Goal: Transaction & Acquisition: Purchase product/service

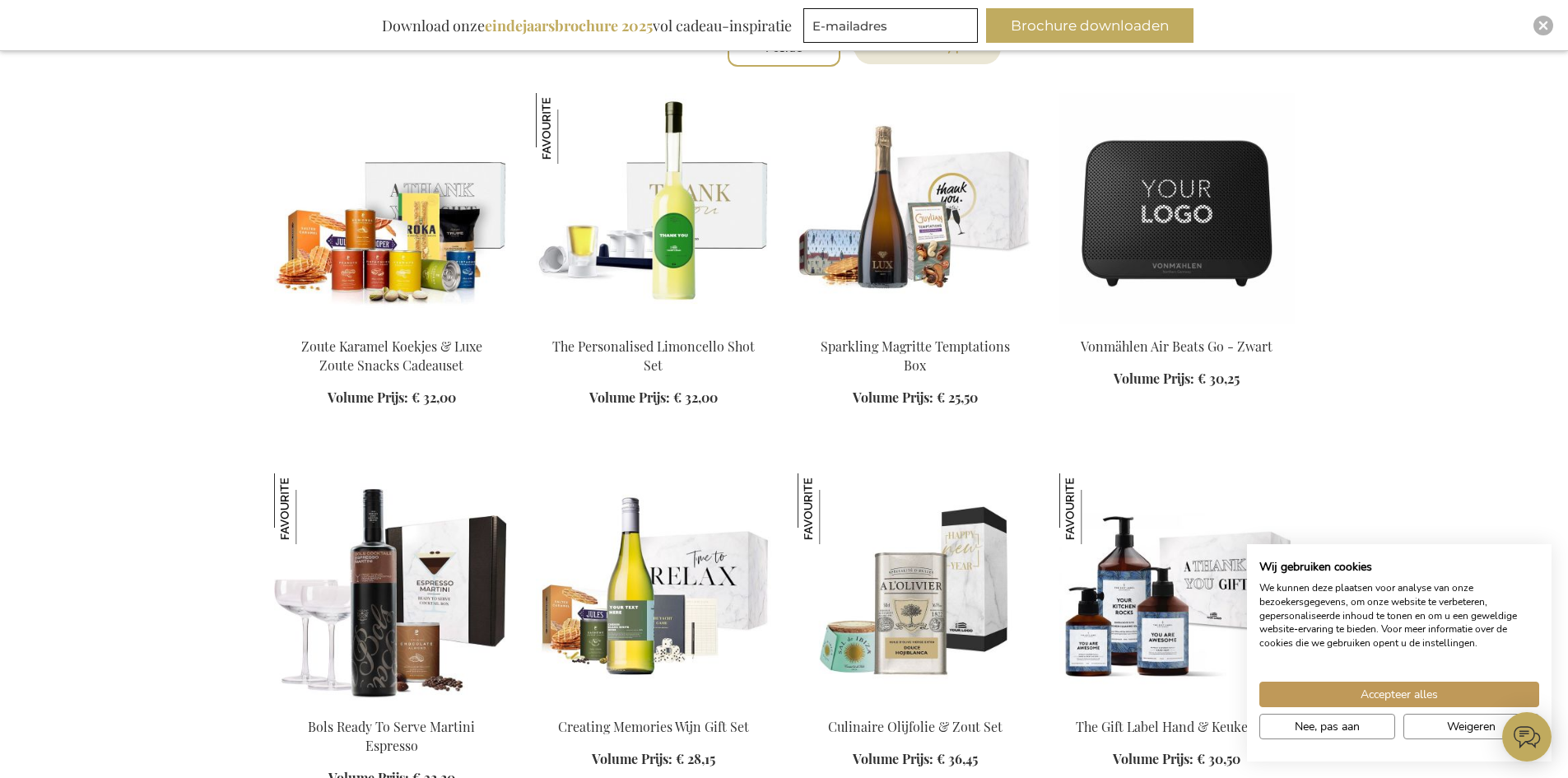
scroll to position [658, 0]
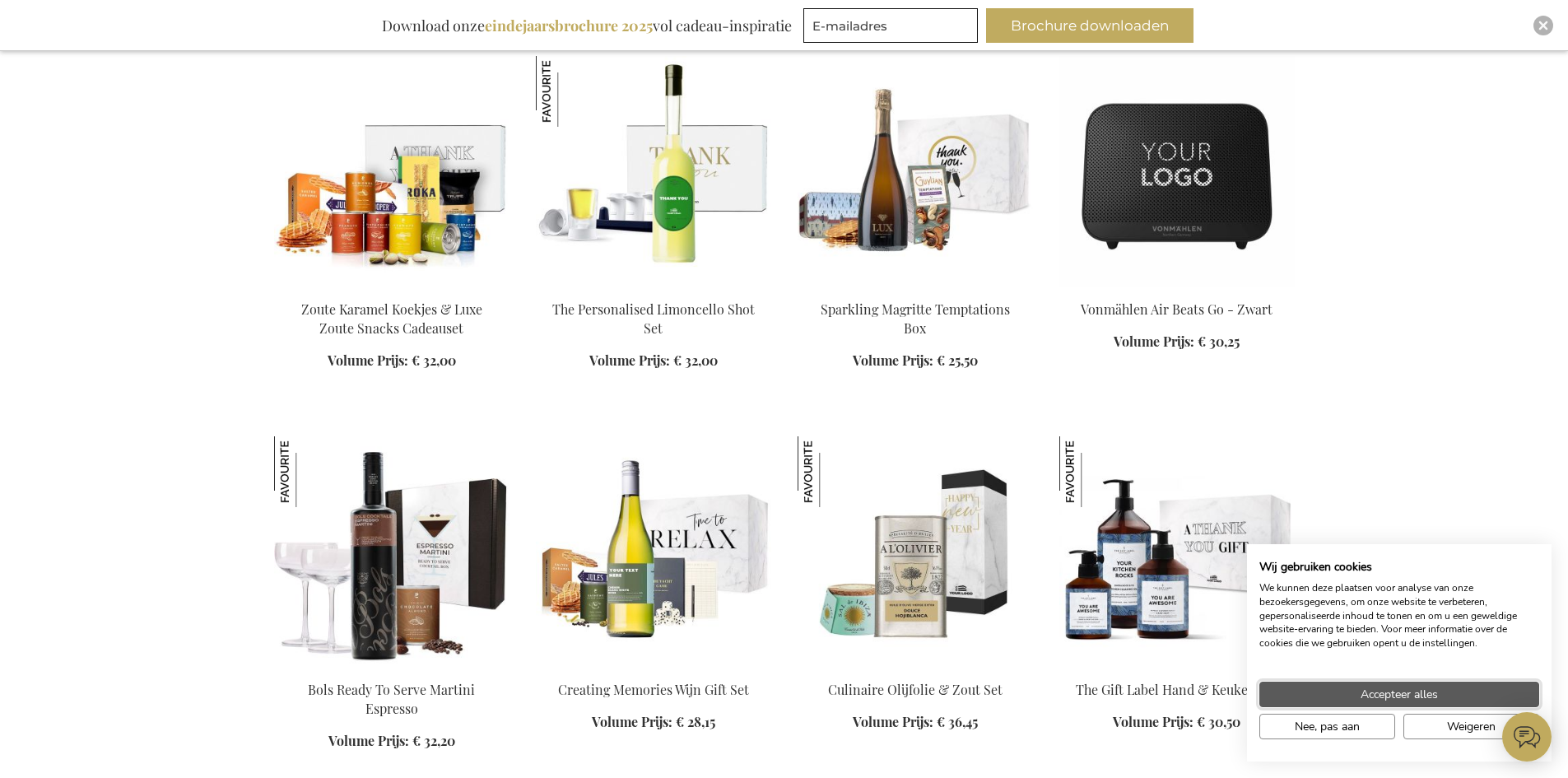
click at [1442, 694] on button "Accepteer alles" at bounding box center [1399, 694] width 280 height 26
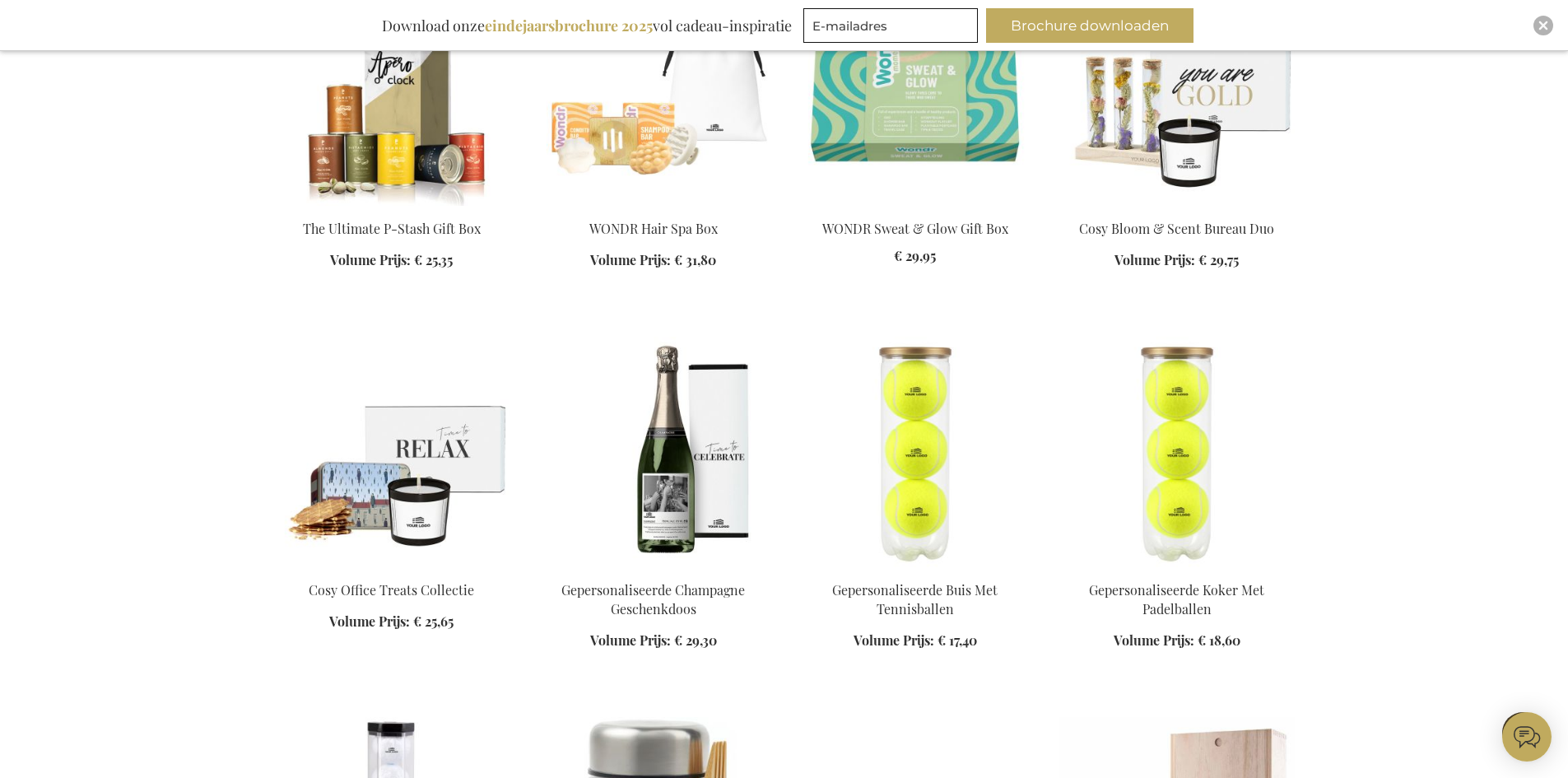
scroll to position [1893, 0]
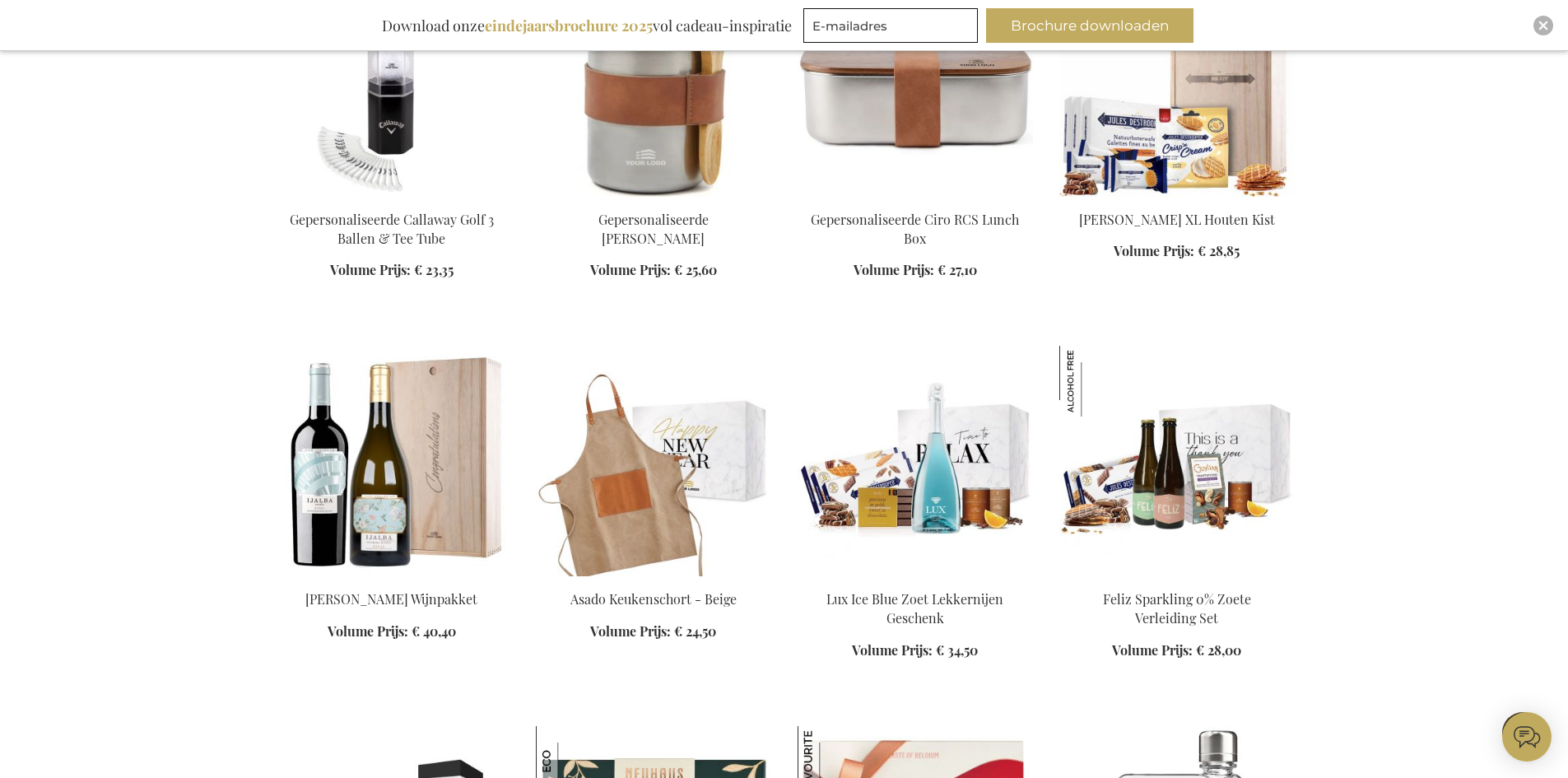
scroll to position [2634, 0]
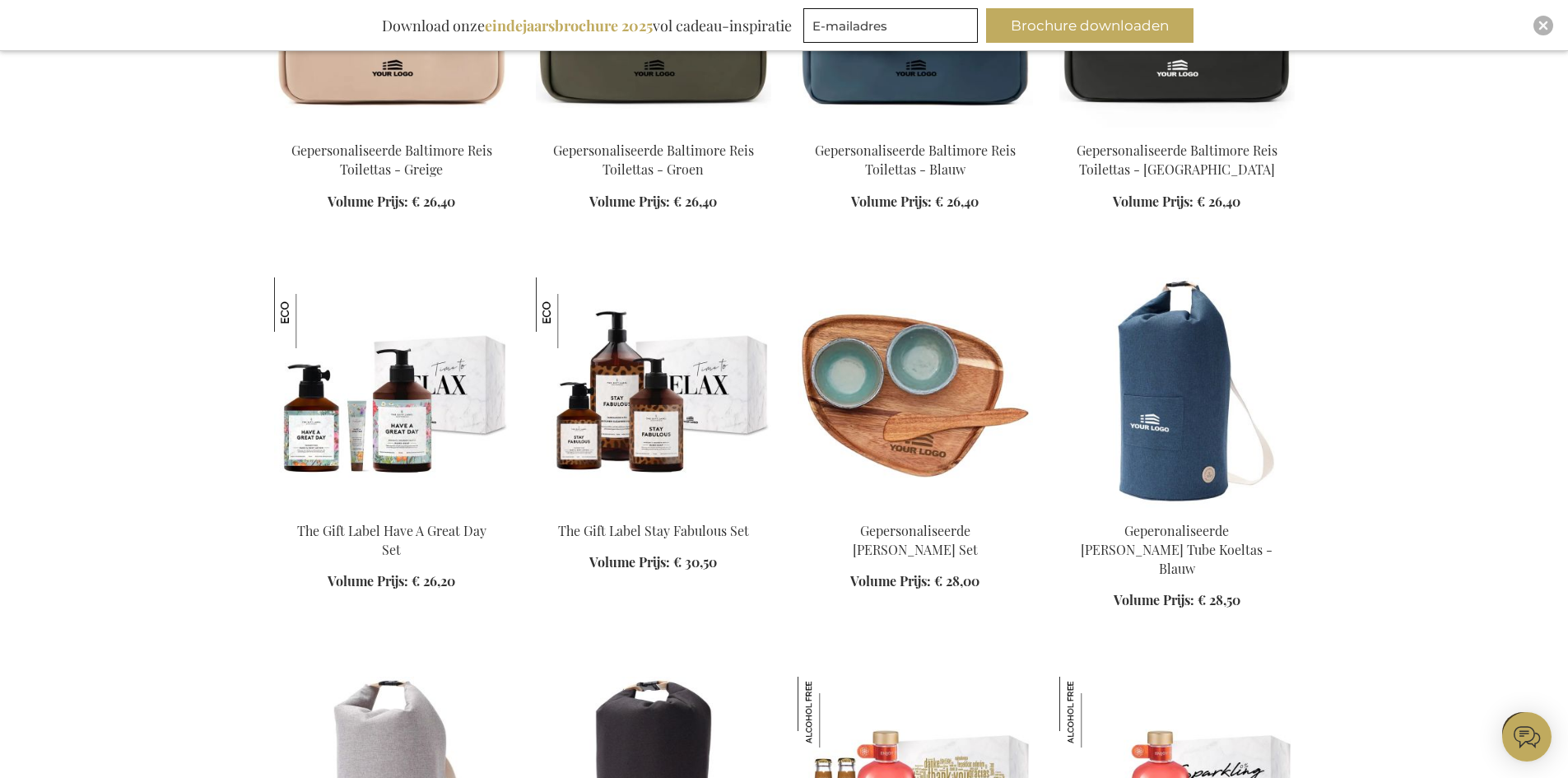
scroll to position [3869, 0]
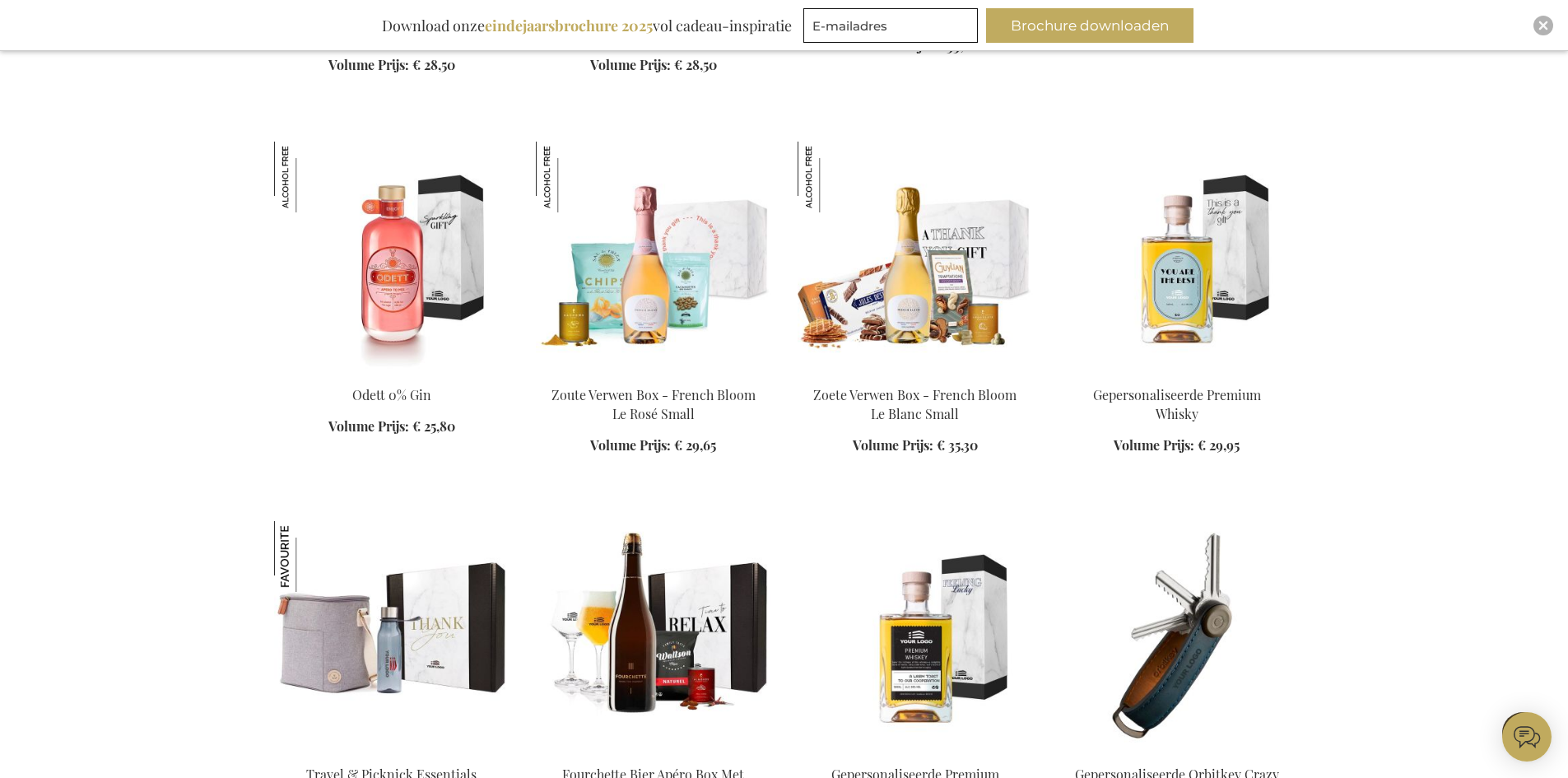
scroll to position [4940, 0]
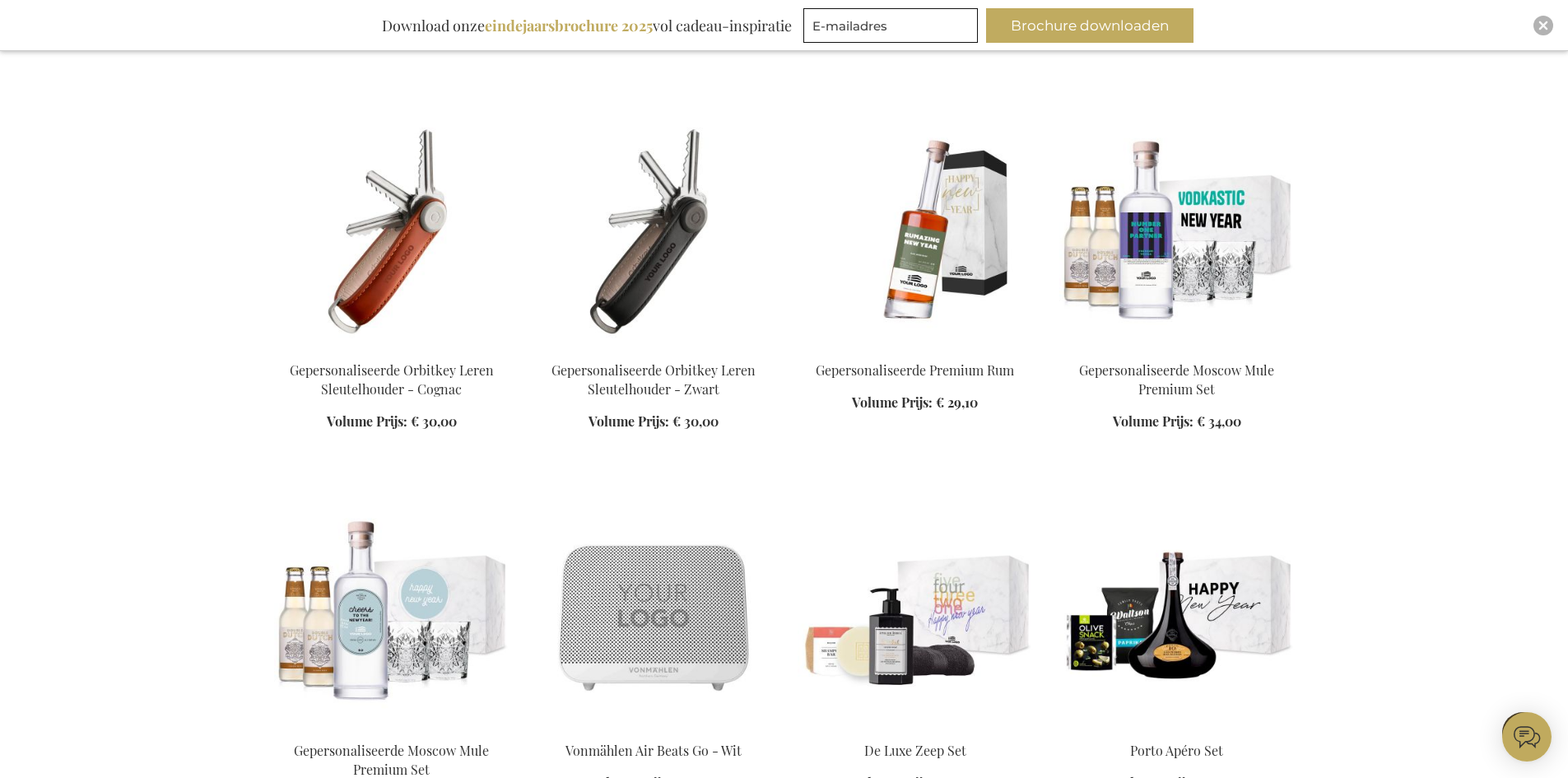
scroll to position [5598, 0]
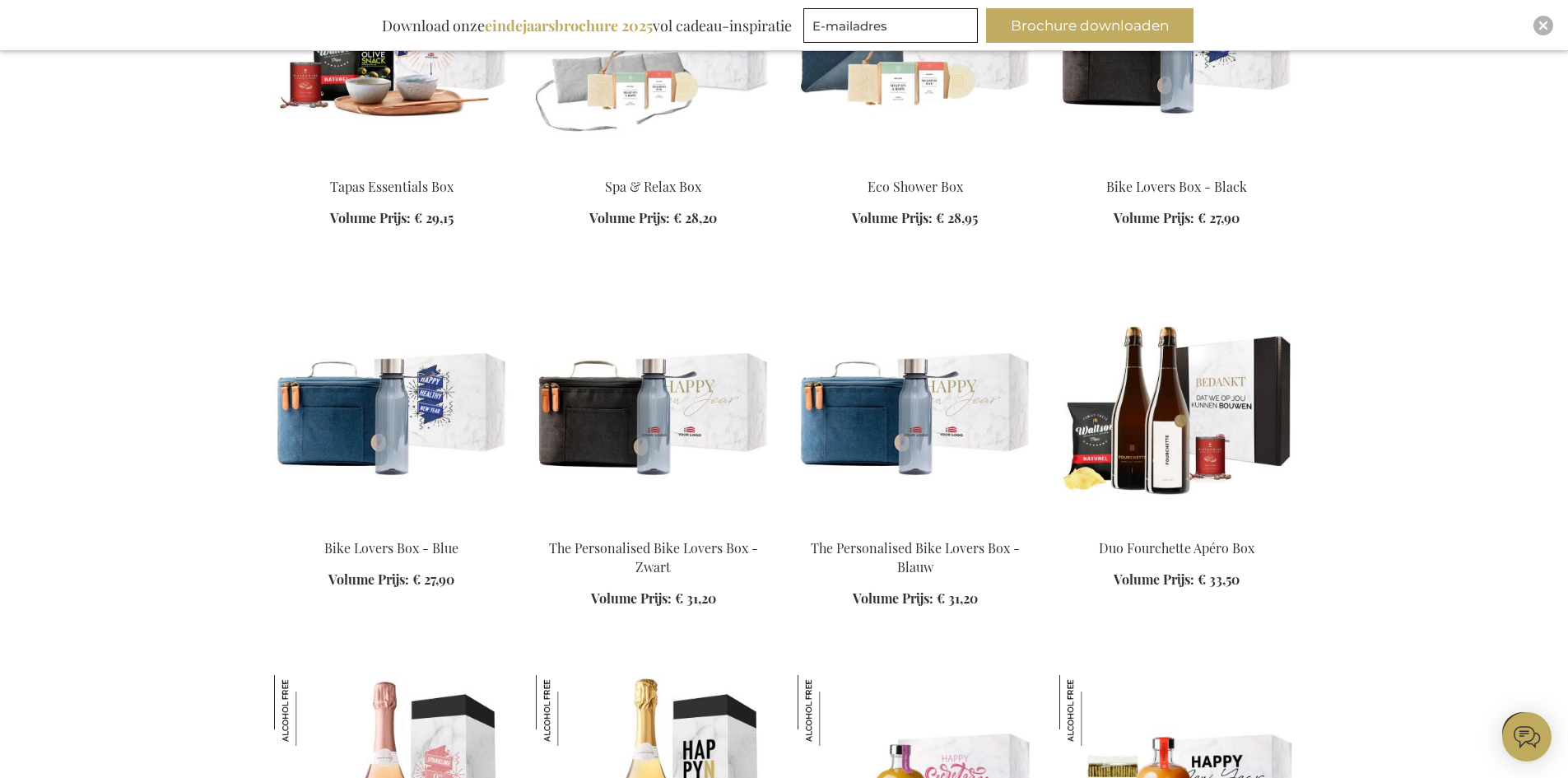
scroll to position [6751, 0]
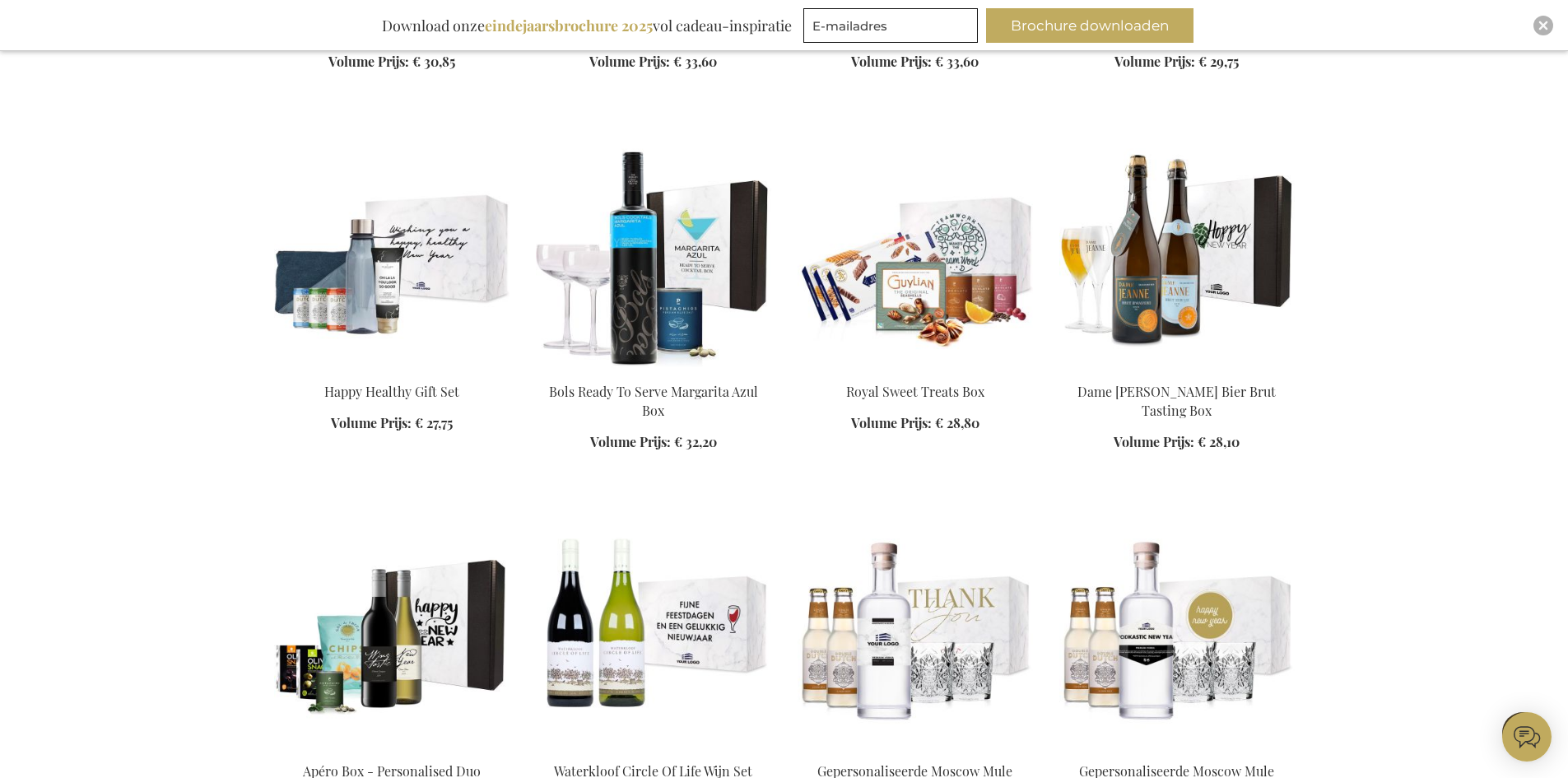
scroll to position [9385, 0]
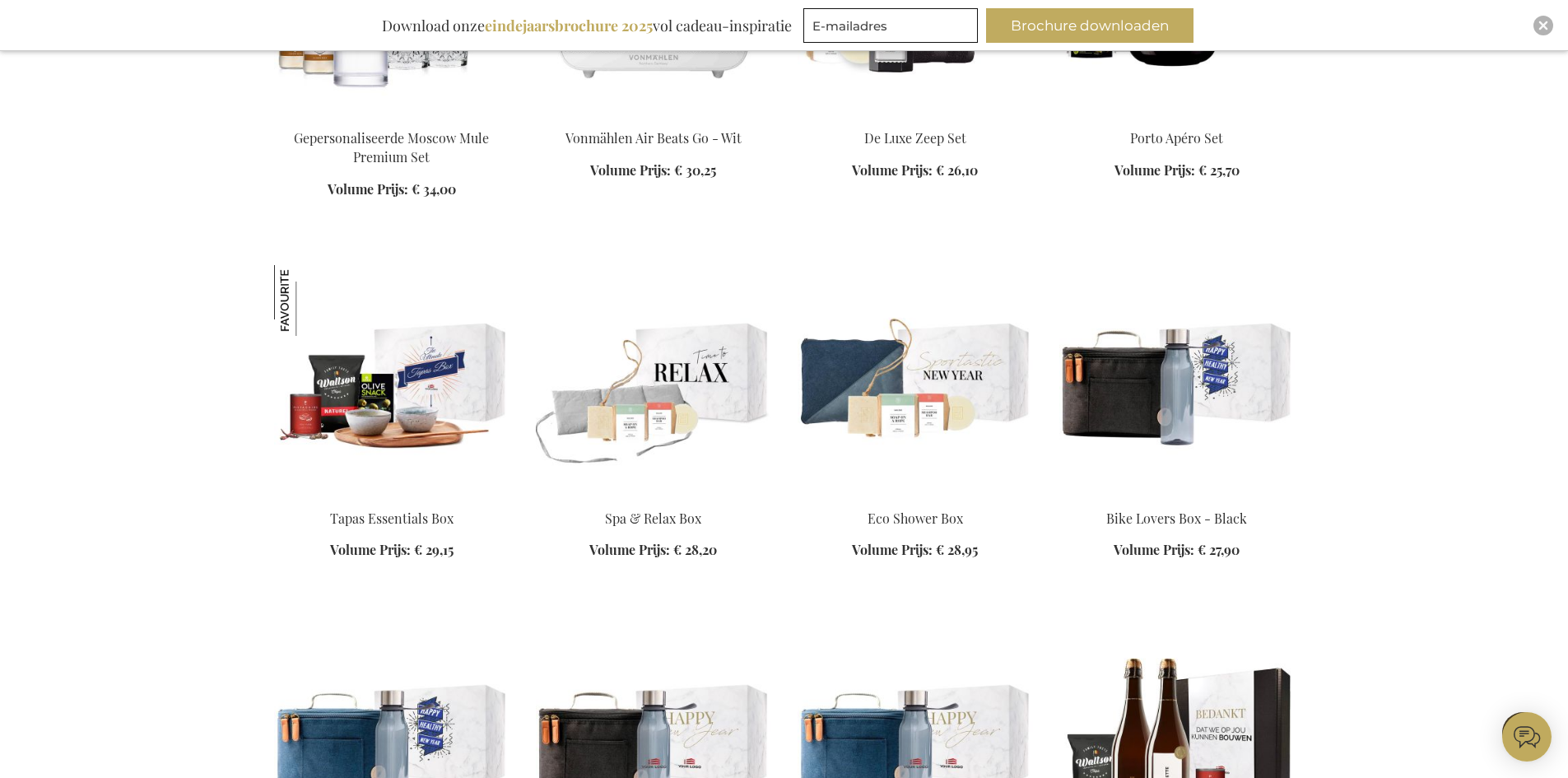
scroll to position [6092, 0]
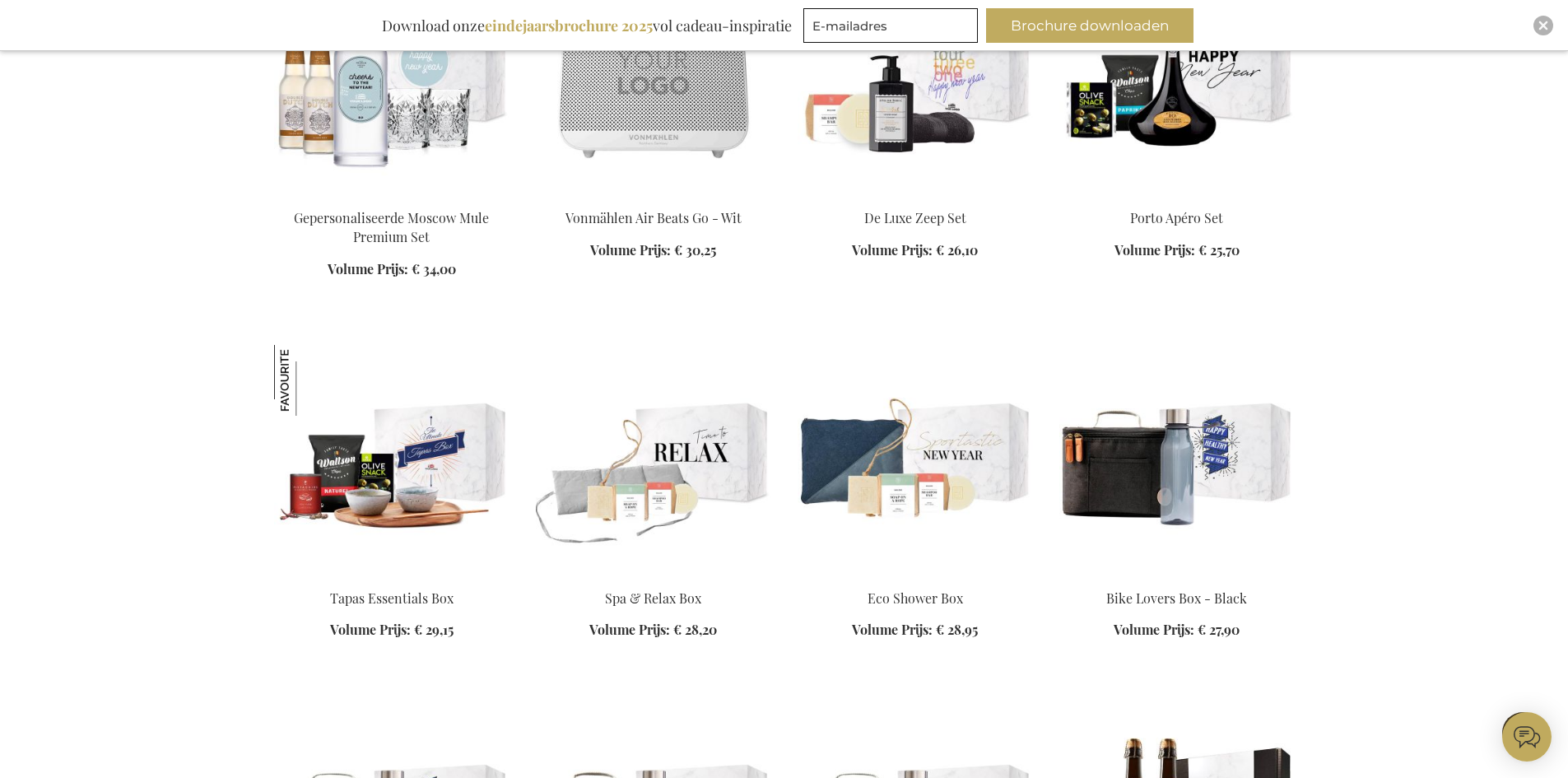
click at [1519, 417] on div "Winkelwagen Winkelwagen Sluiten U heeft geen product(en) in uw winkelwagen. Ga …" at bounding box center [784, 26] width 1568 height 12236
drag, startPoint x: 335, startPoint y: 258, endPoint x: 165, endPoint y: 222, distance: 173.8
drag, startPoint x: 165, startPoint y: 222, endPoint x: 156, endPoint y: 225, distance: 9.5
drag, startPoint x: 156, startPoint y: 225, endPoint x: 140, endPoint y: 164, distance: 63.1
drag, startPoint x: 140, startPoint y: 164, endPoint x: 148, endPoint y: 135, distance: 30.1
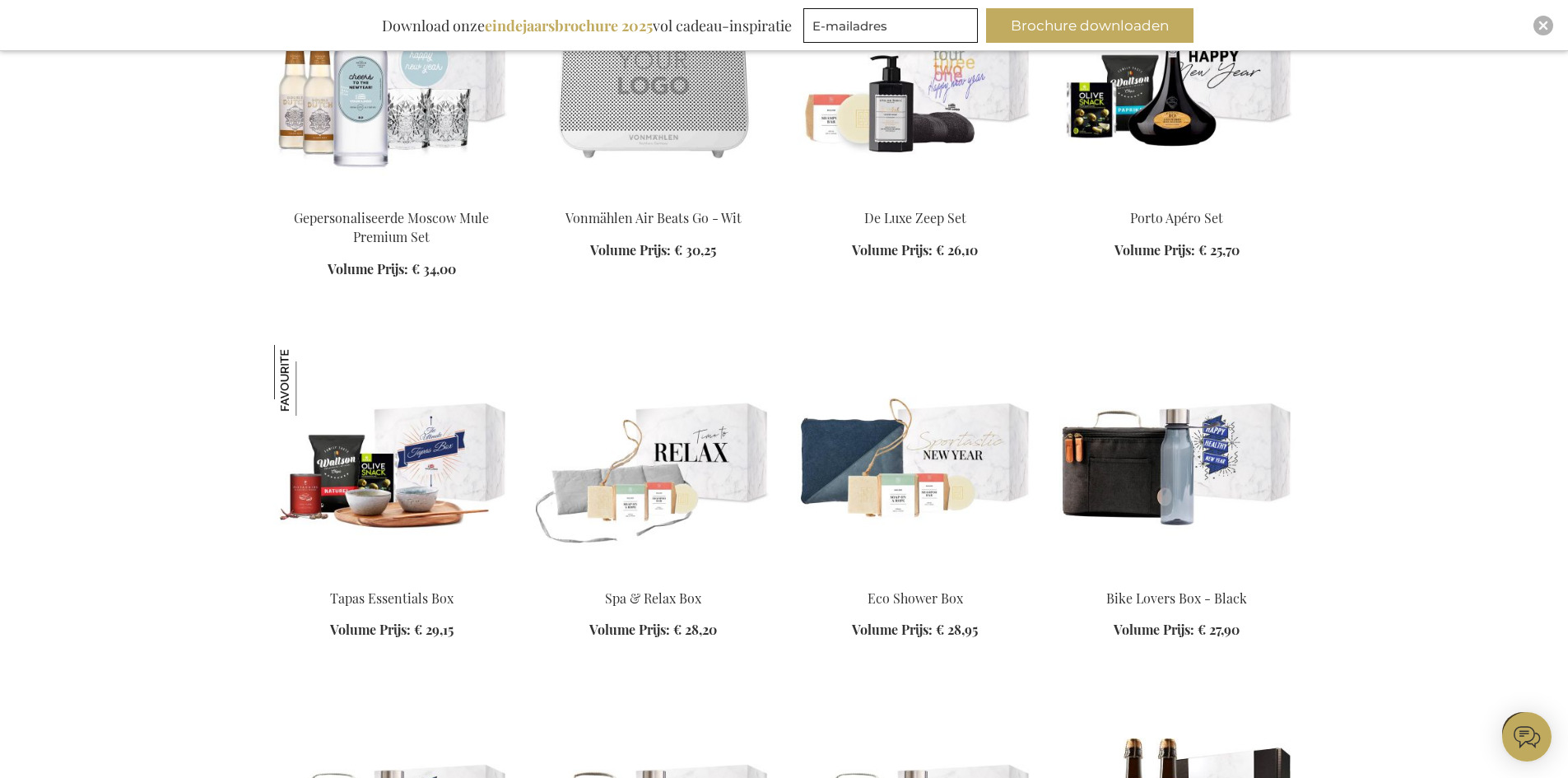
click at [148, 135] on div "Winkelwagen Winkelwagen Sluiten U heeft geen product(en) in uw winkelwagen. Ga …" at bounding box center [784, 26] width 1568 height 12236
drag, startPoint x: 1474, startPoint y: 381, endPoint x: 1552, endPoint y: 263, distance: 141.4
click at [1552, 263] on div "Winkelwagen Winkelwagen Sluiten U heeft geen product(en) in uw winkelwagen. Ga …" at bounding box center [784, 26] width 1568 height 12236
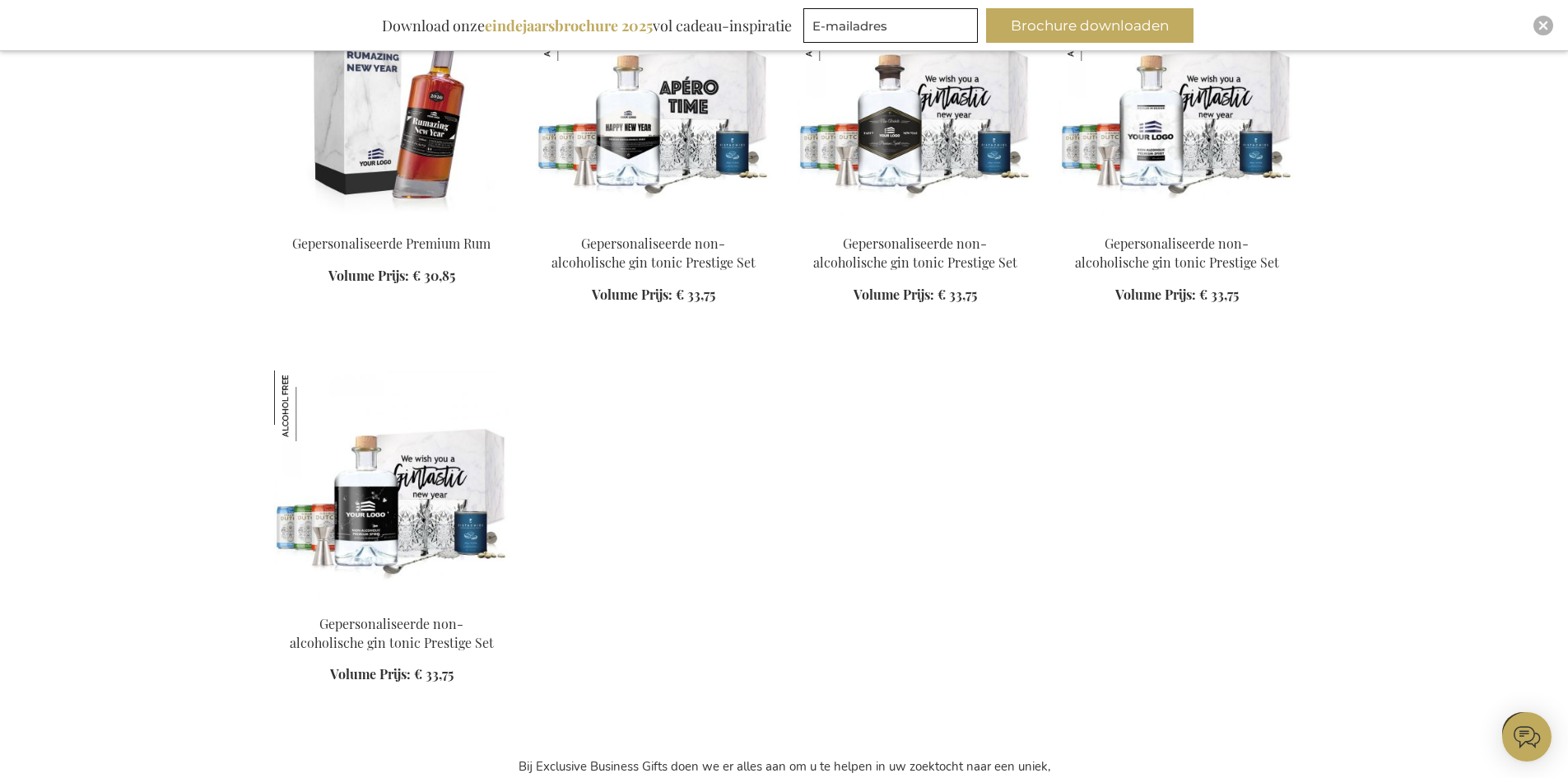
scroll to position [10373, 0]
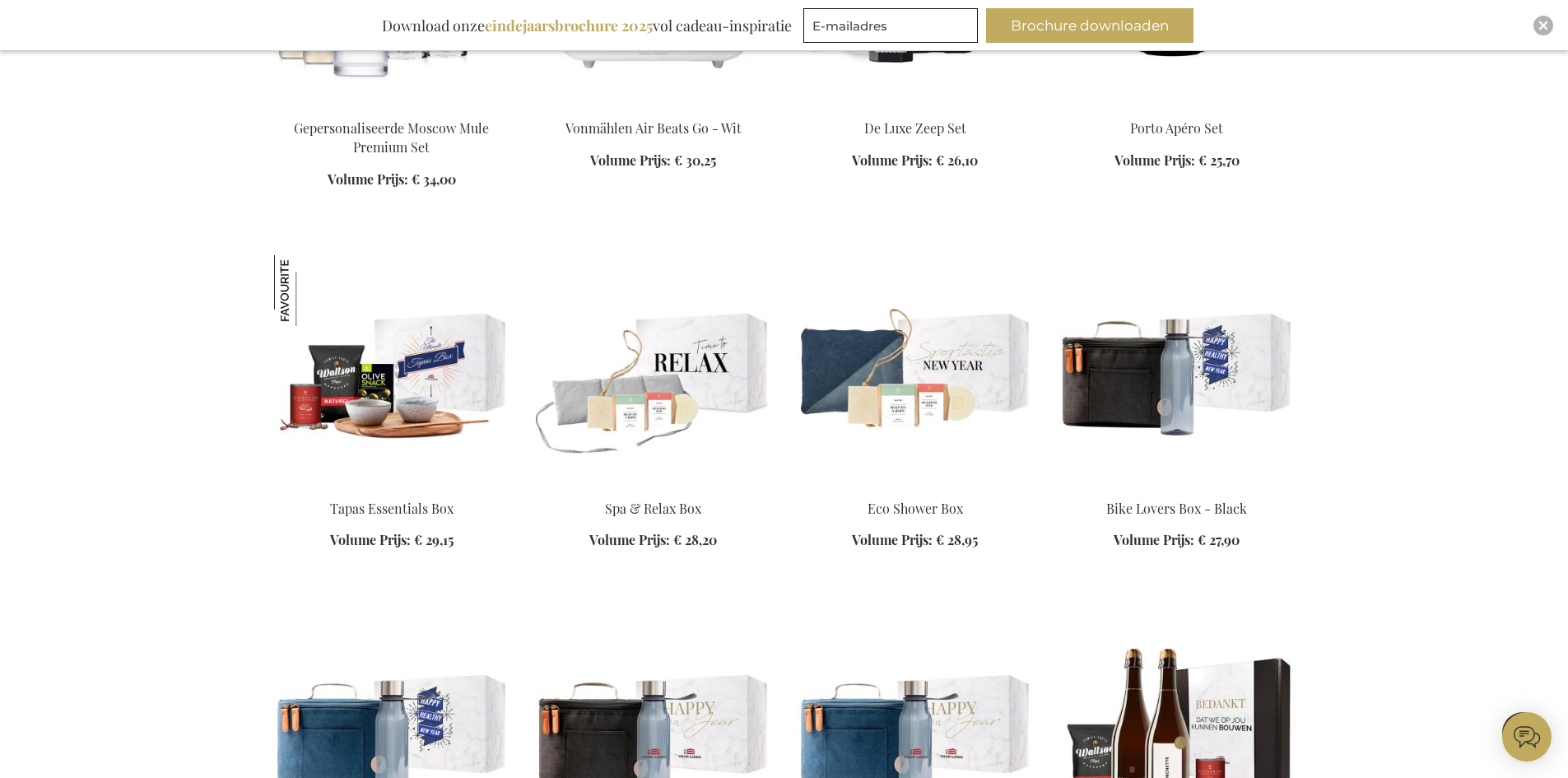
scroll to position [1729, 0]
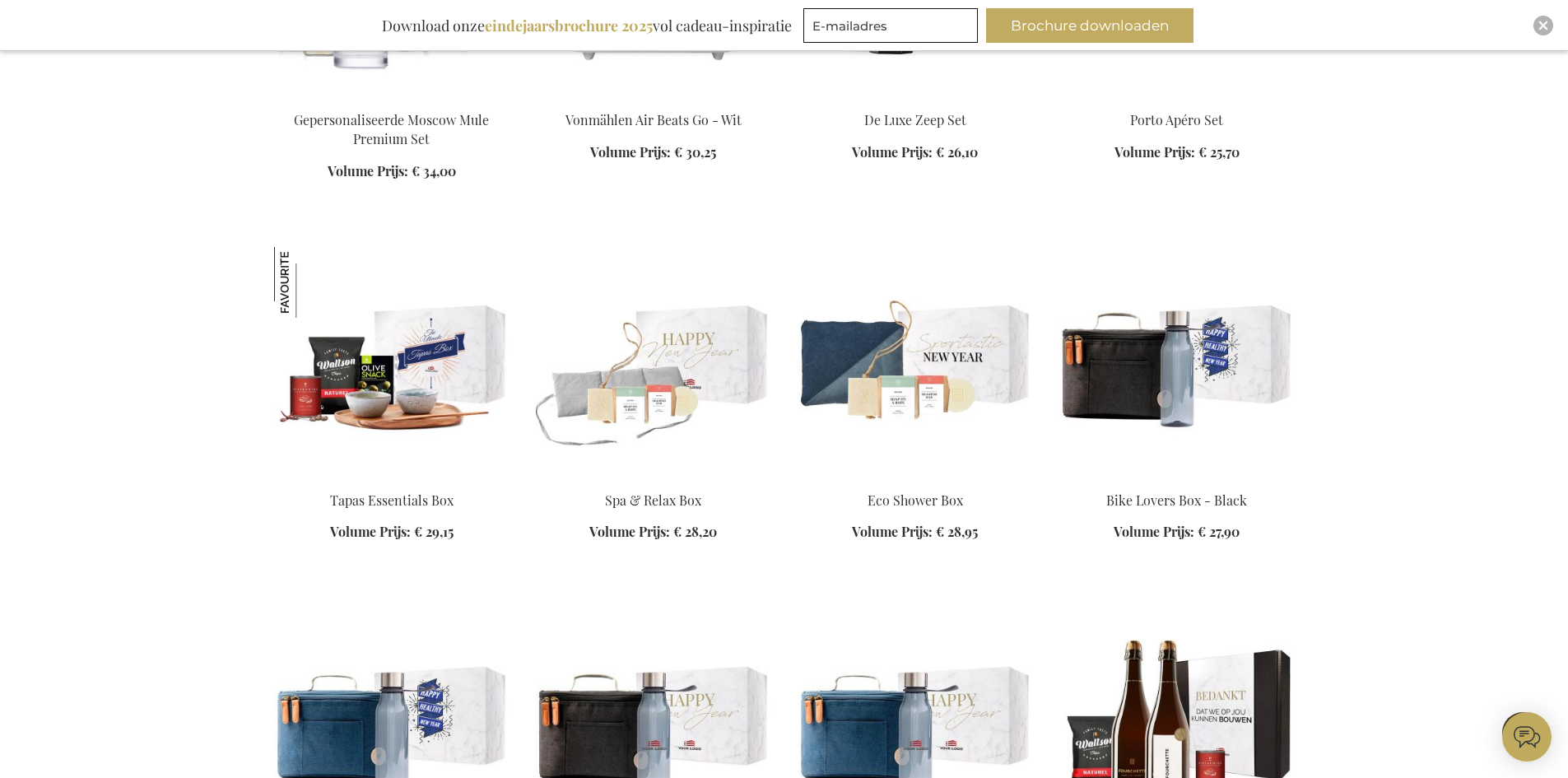
click at [694, 371] on img at bounding box center [653, 362] width 235 height 231
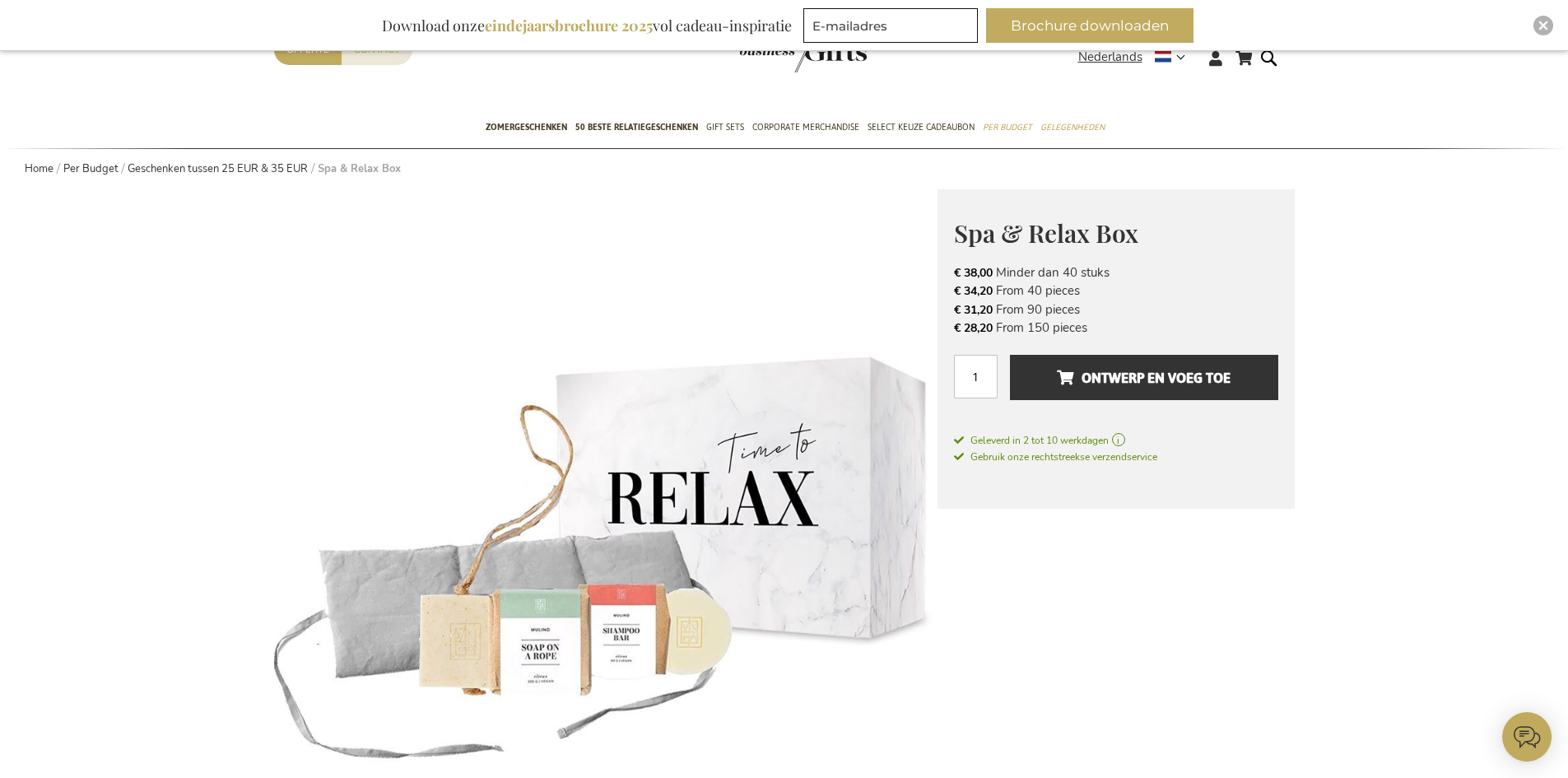
scroll to position [165, 0]
